Goal: Task Accomplishment & Management: Complete application form

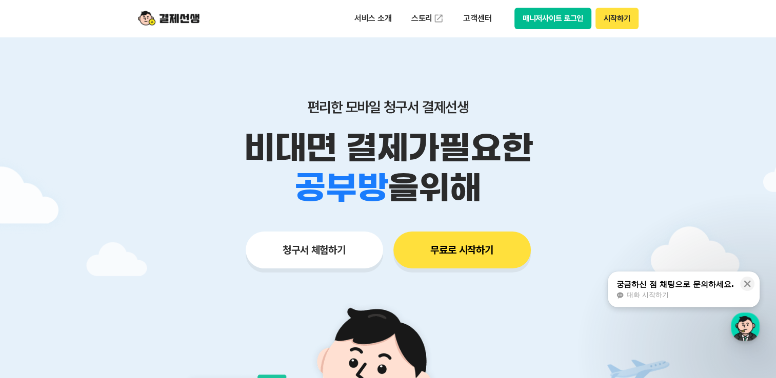
click at [558, 15] on button "매니저사이트 로그인" at bounding box center [552, 19] width 77 height 22
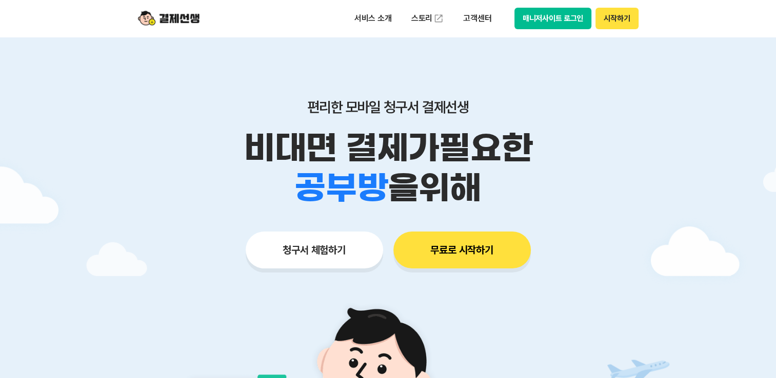
click at [323, 251] on button "청구서 체험하기" at bounding box center [314, 250] width 137 height 37
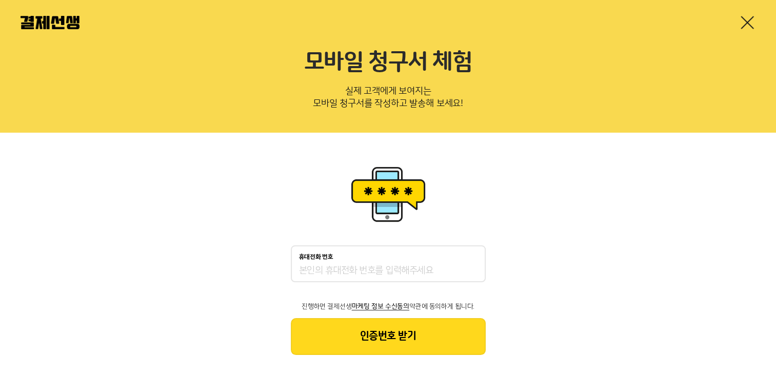
scroll to position [20, 0]
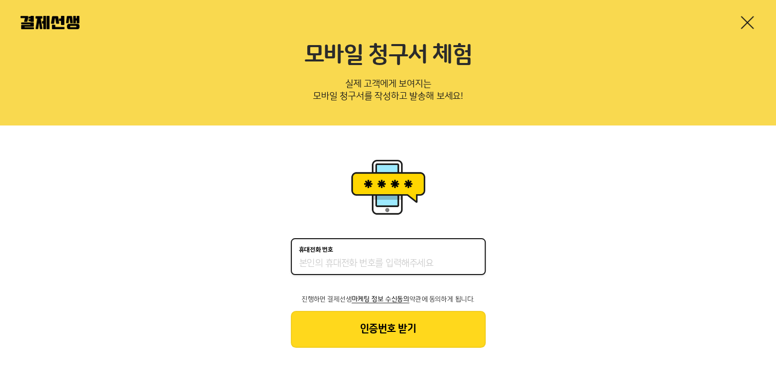
click at [394, 266] on input "휴대전화 번호" at bounding box center [388, 264] width 178 height 12
type input "01045381813"
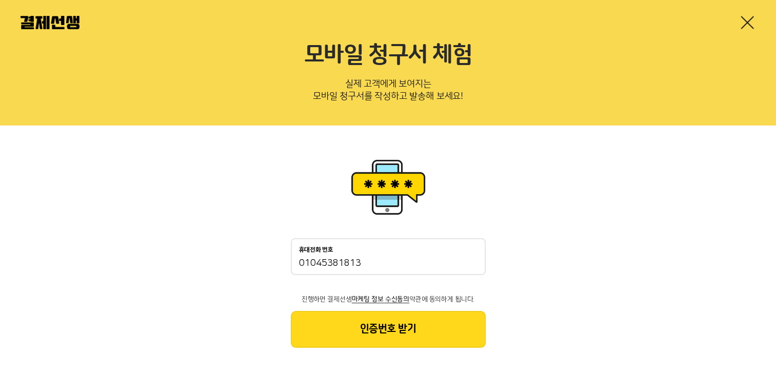
click at [386, 331] on button "인증번호 받기" at bounding box center [388, 329] width 195 height 37
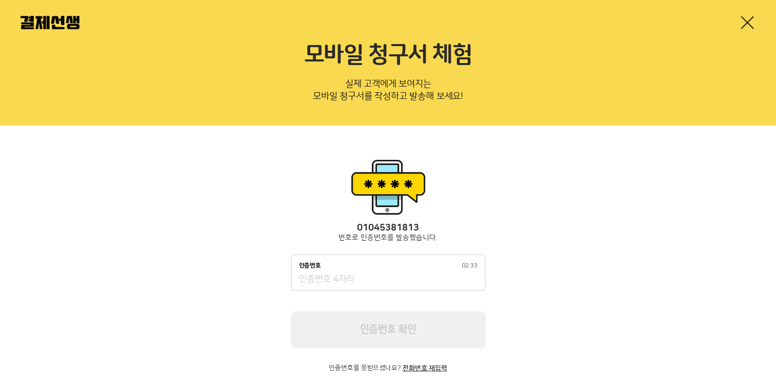
click at [379, 270] on div "인증번호 02:33" at bounding box center [388, 272] width 195 height 37
click at [384, 275] on input "인증번호 02:31" at bounding box center [388, 280] width 178 height 12
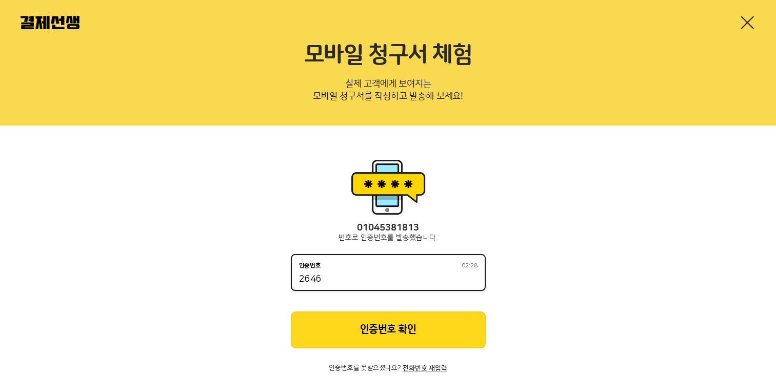
click at [408, 331] on button "인증번호 확인" at bounding box center [388, 330] width 195 height 37
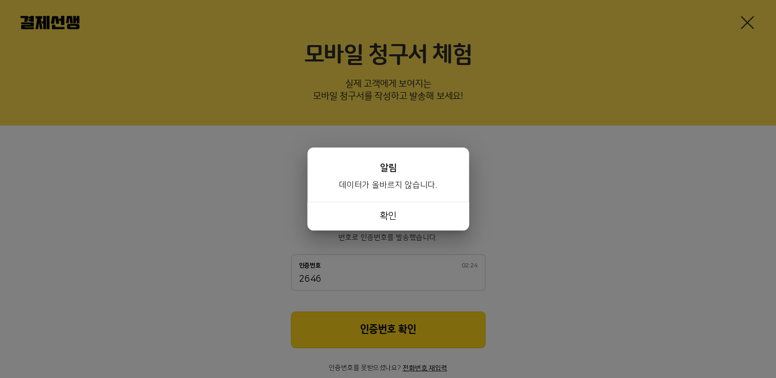
click at [398, 216] on button "확인" at bounding box center [388, 216] width 162 height 29
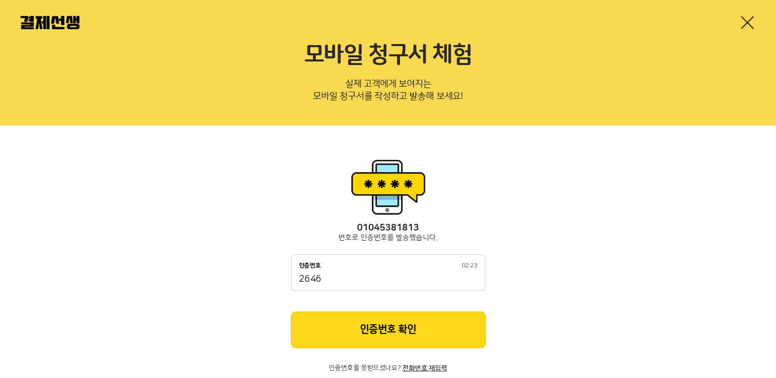
click at [341, 282] on input "2646" at bounding box center [388, 280] width 178 height 12
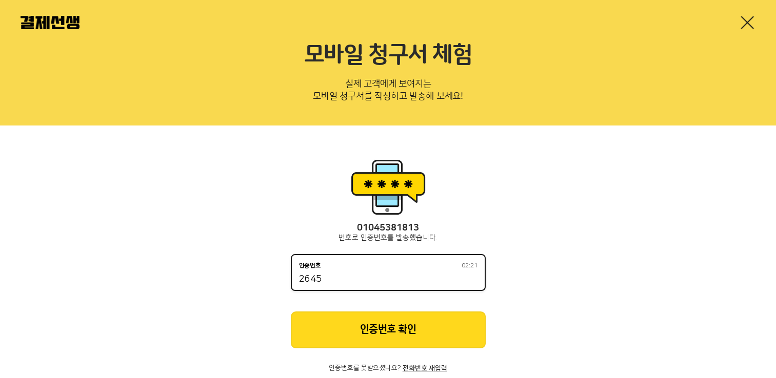
type input "2645"
click at [406, 329] on button "인증번호 확인" at bounding box center [388, 330] width 195 height 37
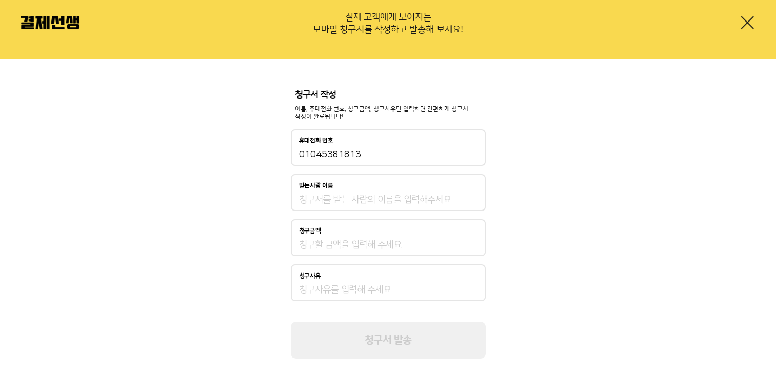
scroll to position [98, 0]
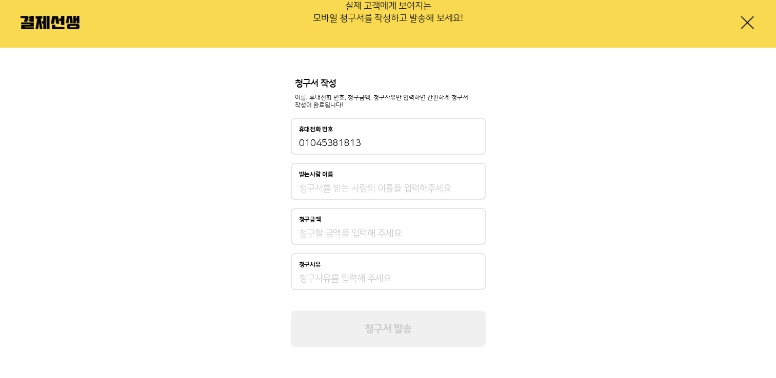
click at [366, 194] on input "받는사람 이름" at bounding box center [388, 189] width 178 height 12
type input "오해리"
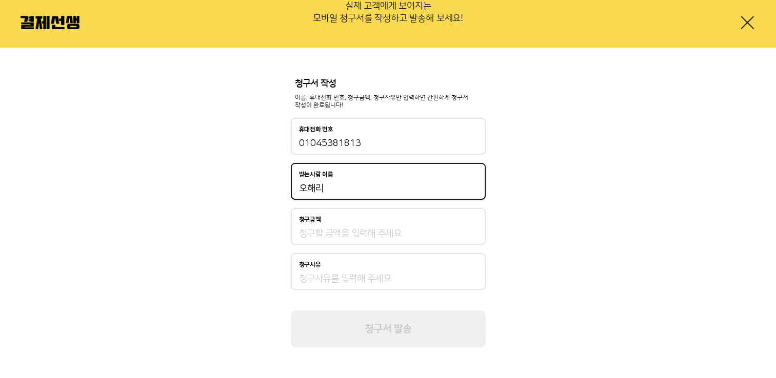
click at [343, 232] on input "청구금액" at bounding box center [388, 234] width 178 height 12
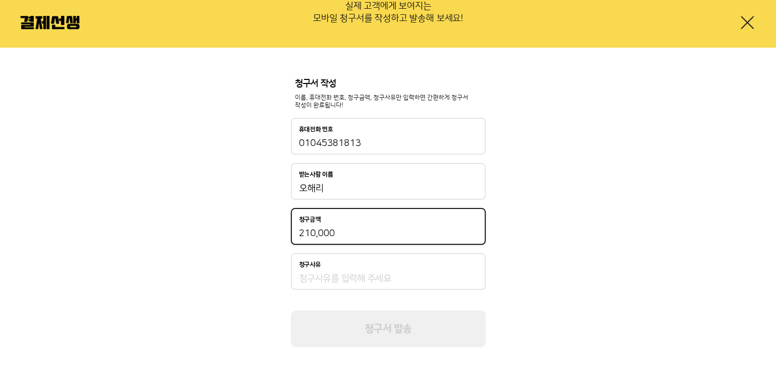
type input "210,000"
click at [336, 284] on input "청구사유" at bounding box center [388, 279] width 178 height 12
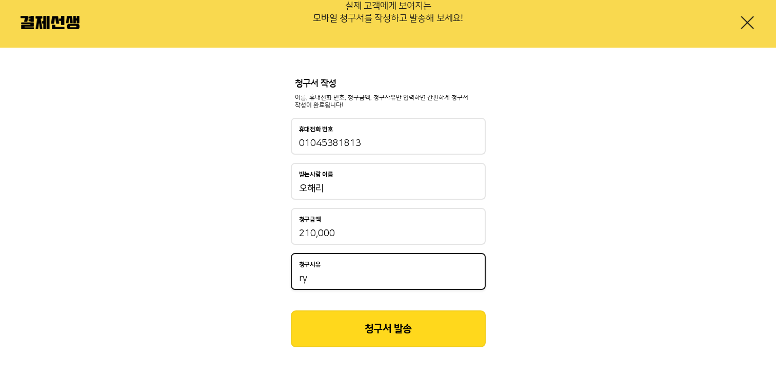
type input "r"
type input "교육비"
click at [398, 333] on button "청구서 발송" at bounding box center [388, 329] width 195 height 37
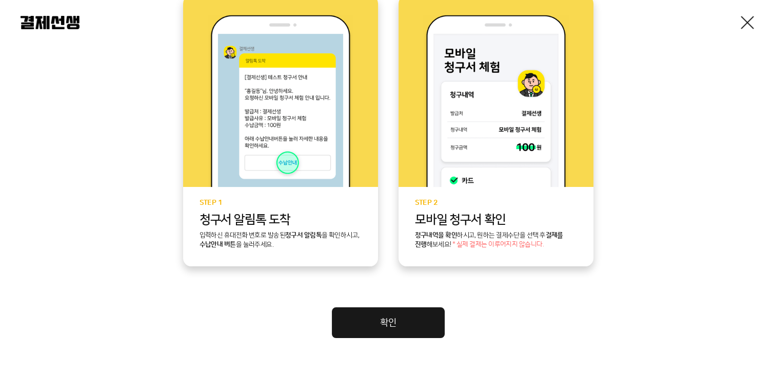
scroll to position [285, 0]
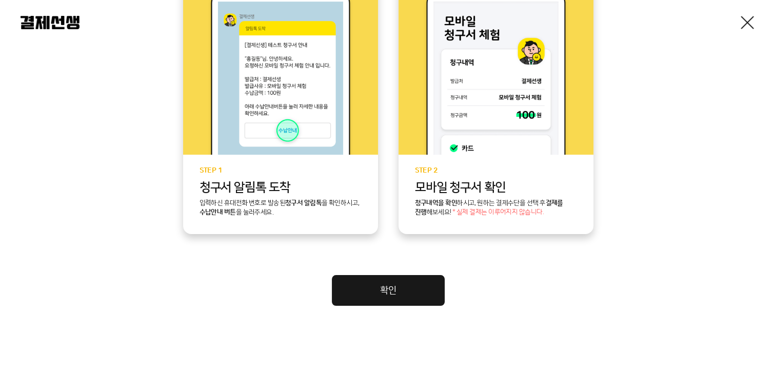
click at [385, 295] on link "확인" at bounding box center [388, 290] width 113 height 31
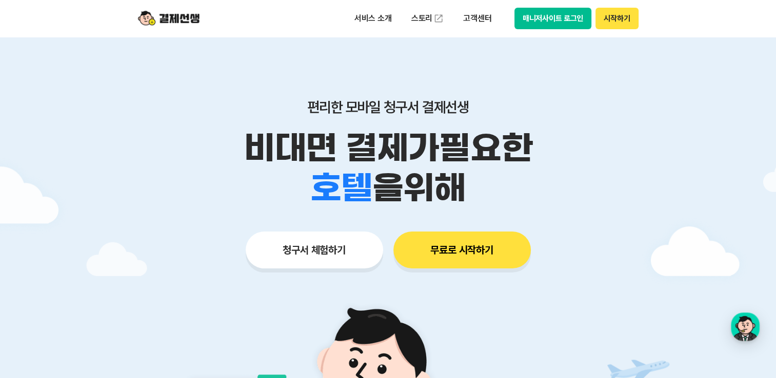
click at [550, 17] on button "매니저사이트 로그인" at bounding box center [552, 19] width 77 height 22
